Goal: Task Accomplishment & Management: Use online tool/utility

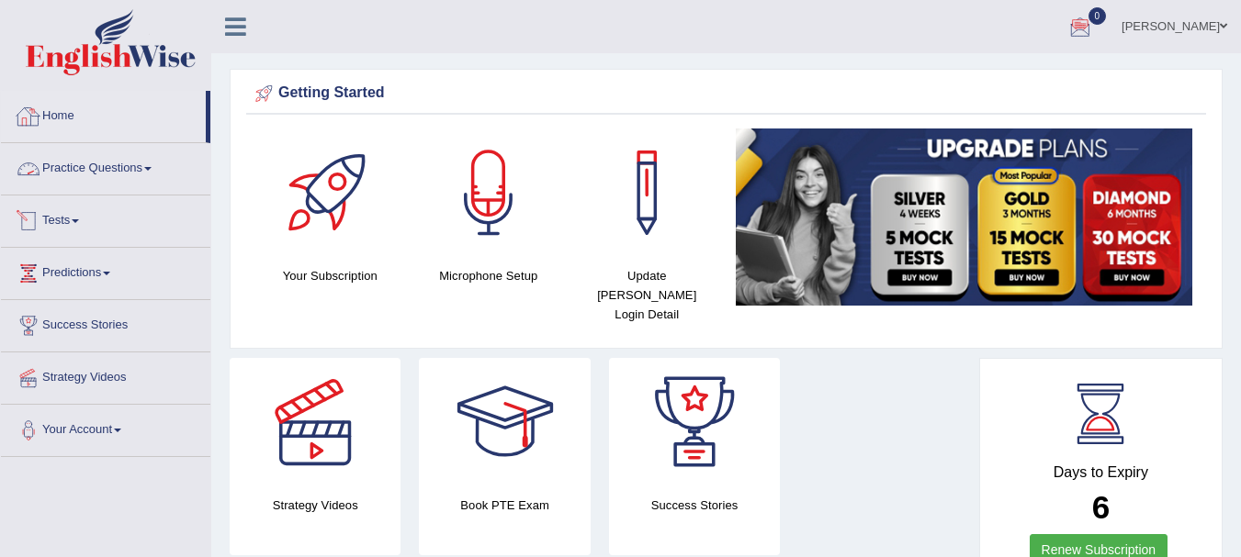
click at [79, 219] on span at bounding box center [75, 221] width 7 height 4
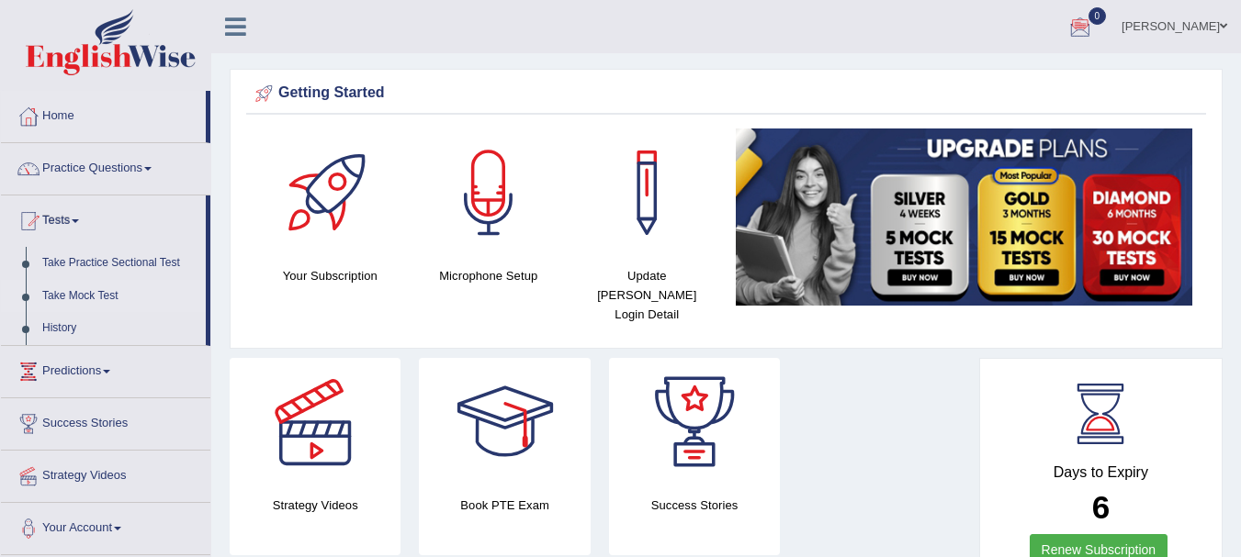
click at [85, 291] on link "Take Mock Test" at bounding box center [120, 296] width 172 height 33
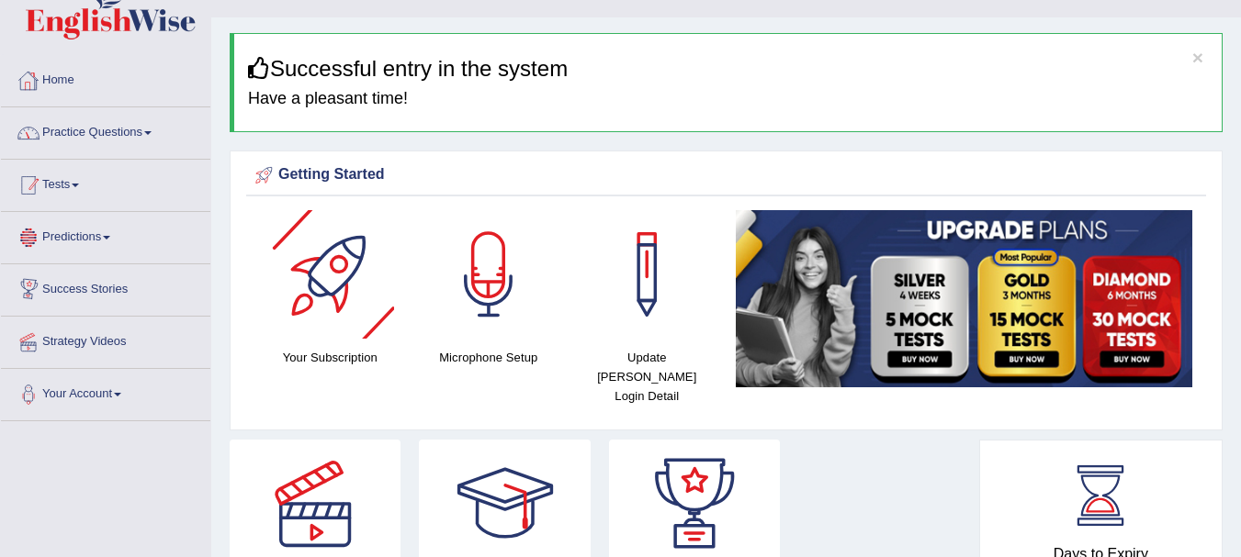
scroll to position [34, 0]
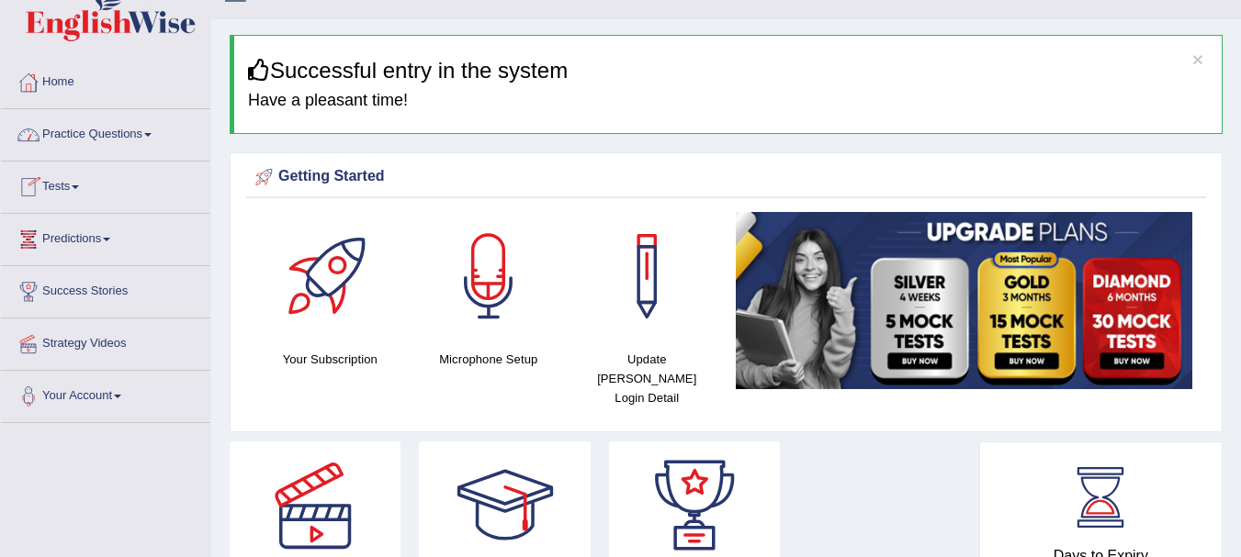
click at [83, 195] on link "Tests" at bounding box center [105, 185] width 209 height 46
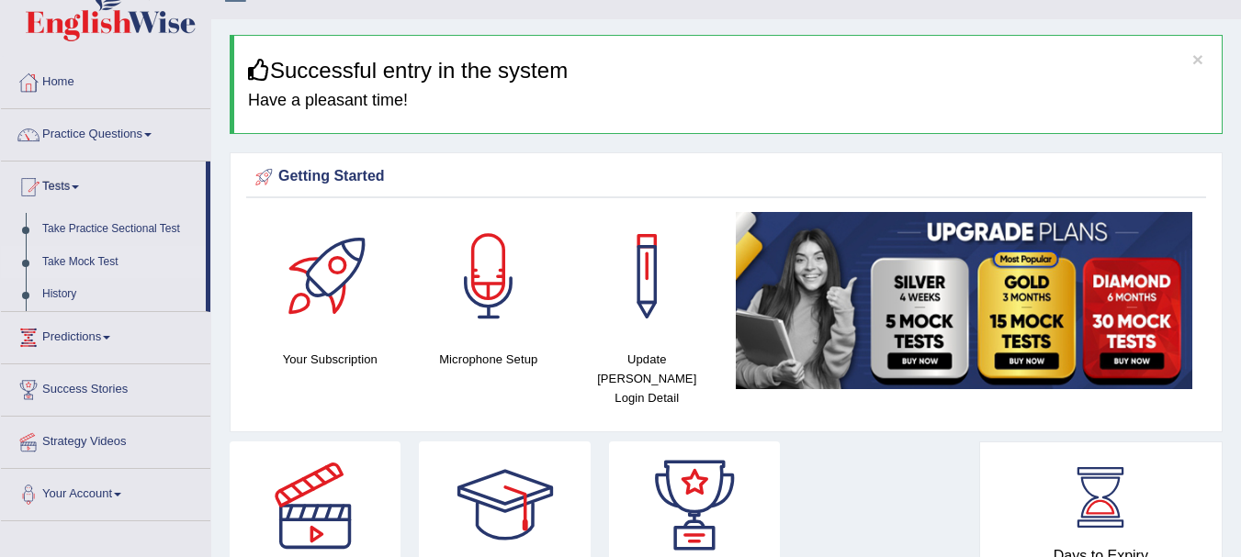
click at [90, 261] on link "Take Mock Test" at bounding box center [120, 262] width 172 height 33
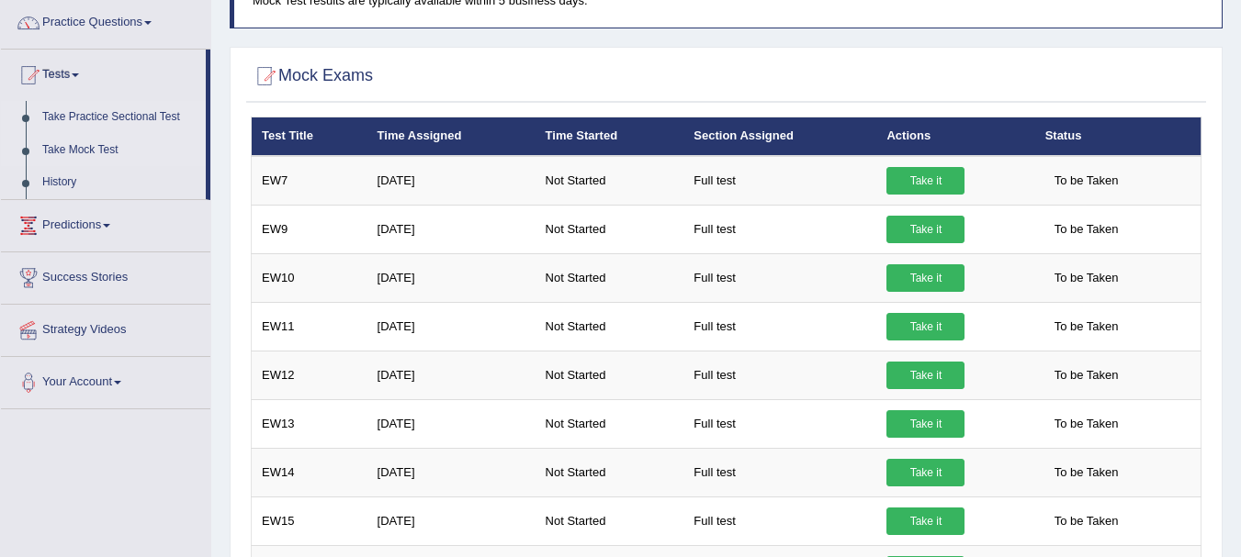
scroll to position [145, 0]
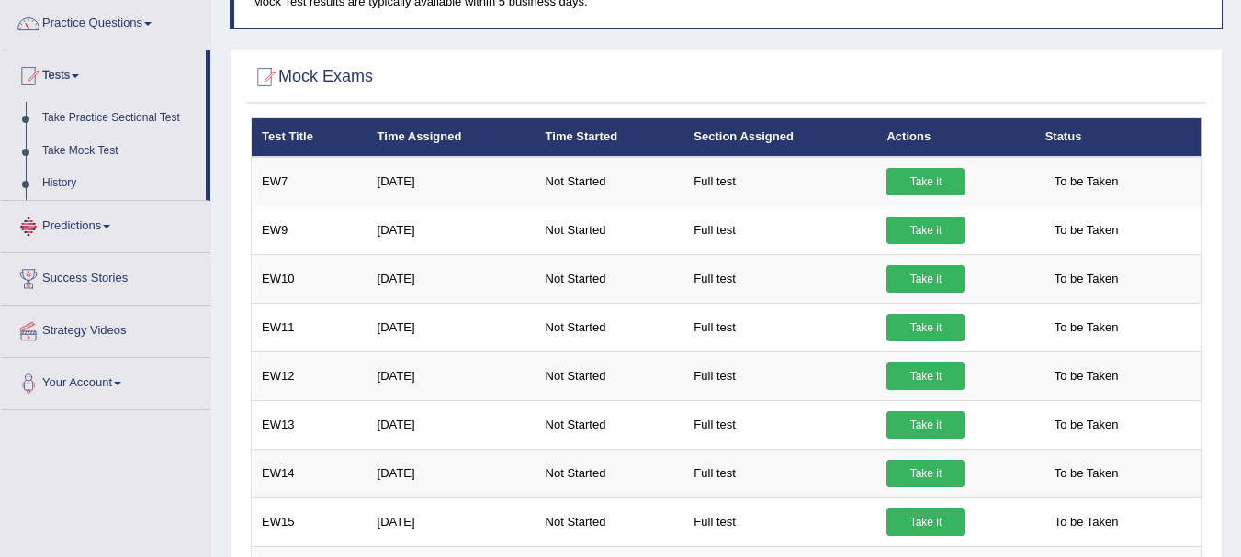
click at [88, 120] on link "Take Practice Sectional Test" at bounding box center [120, 118] width 172 height 33
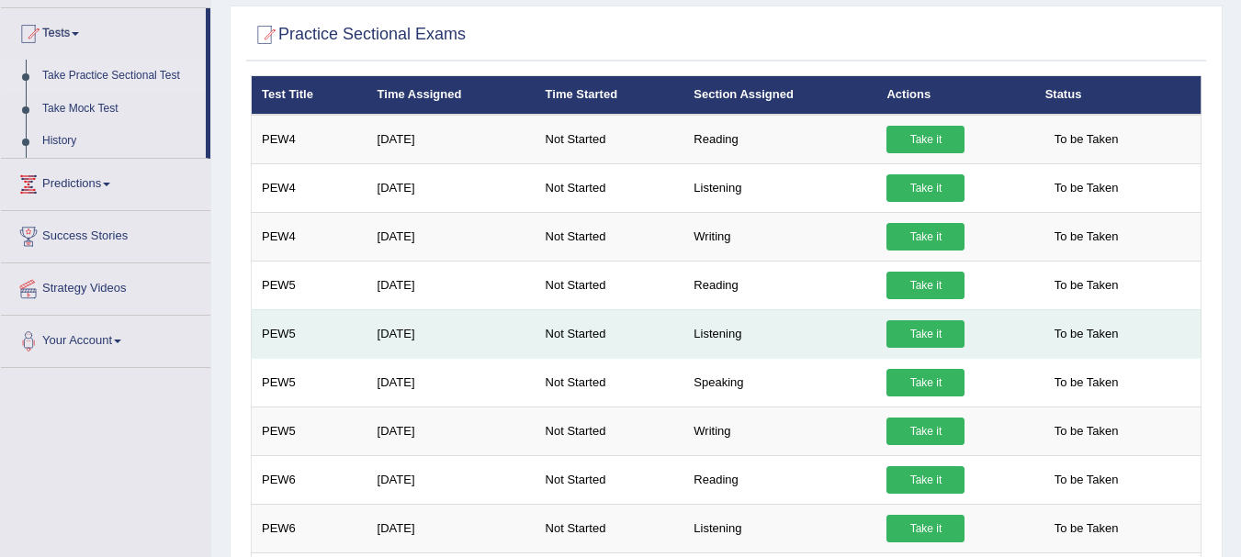
scroll to position [195, 0]
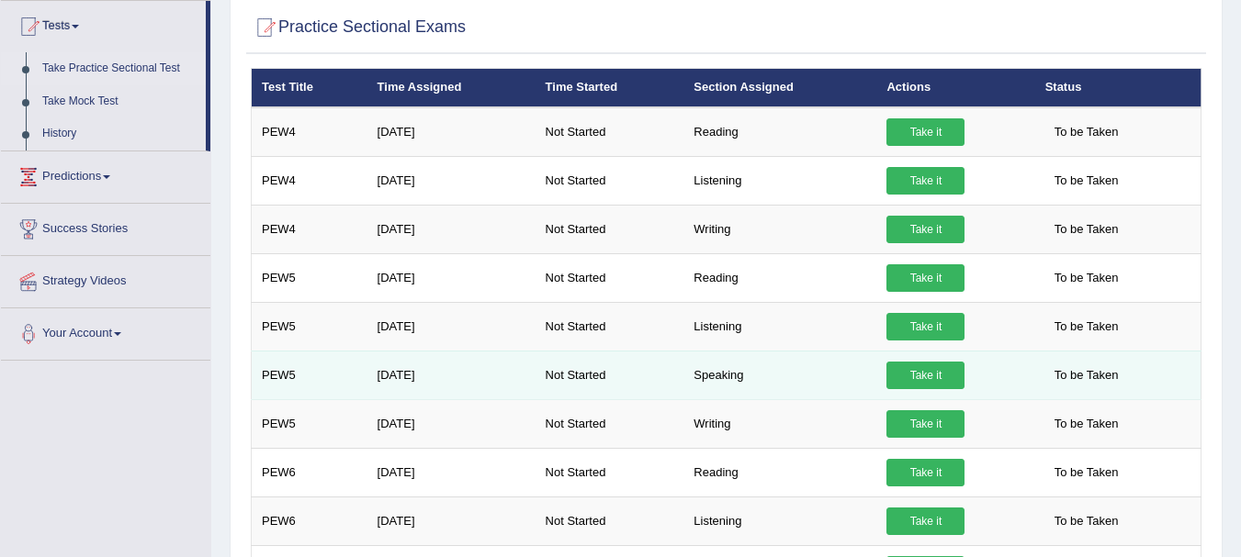
click at [937, 375] on link "Take it" at bounding box center [925, 376] width 78 height 28
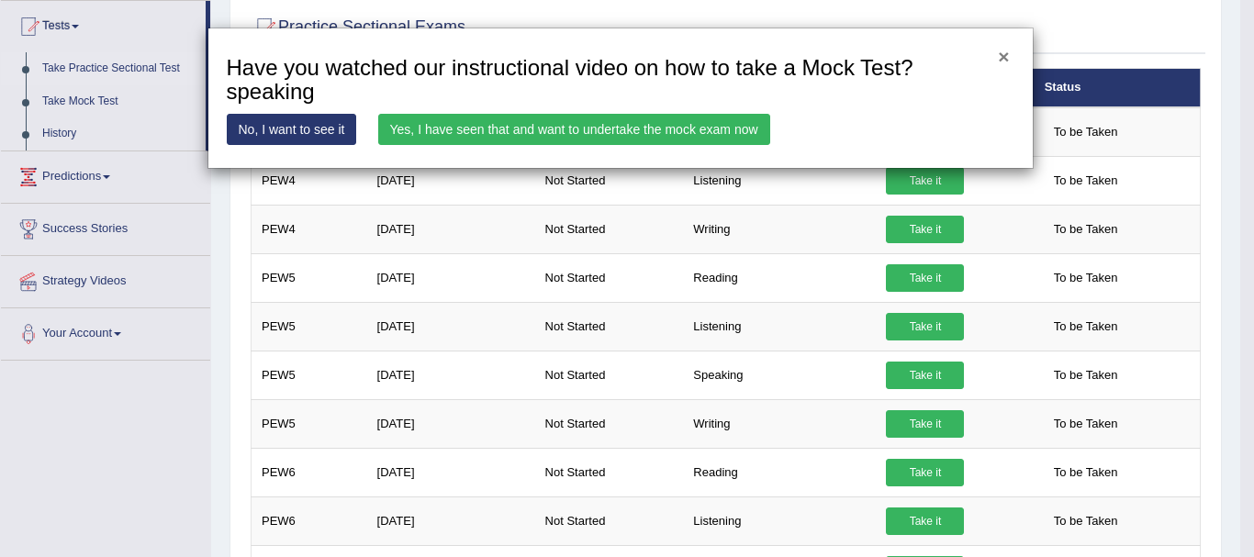
click at [1006, 55] on button "×" at bounding box center [1003, 56] width 11 height 19
